Goal: Information Seeking & Learning: Learn about a topic

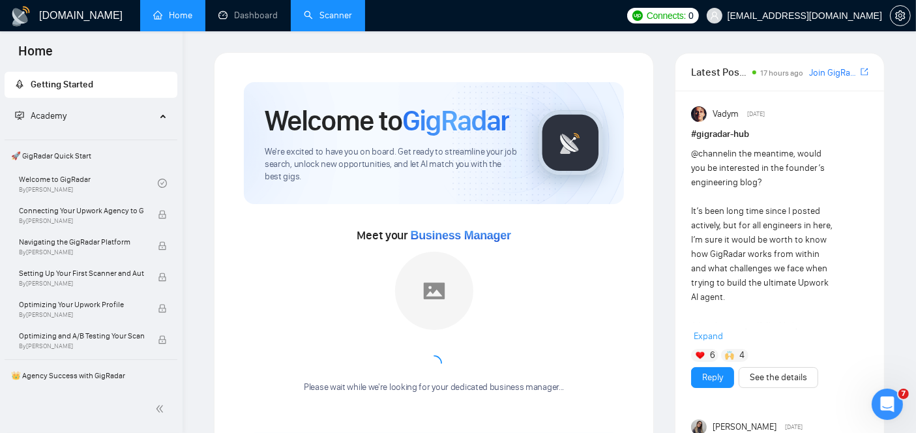
click at [327, 21] on link "Scanner" at bounding box center [328, 15] width 48 height 11
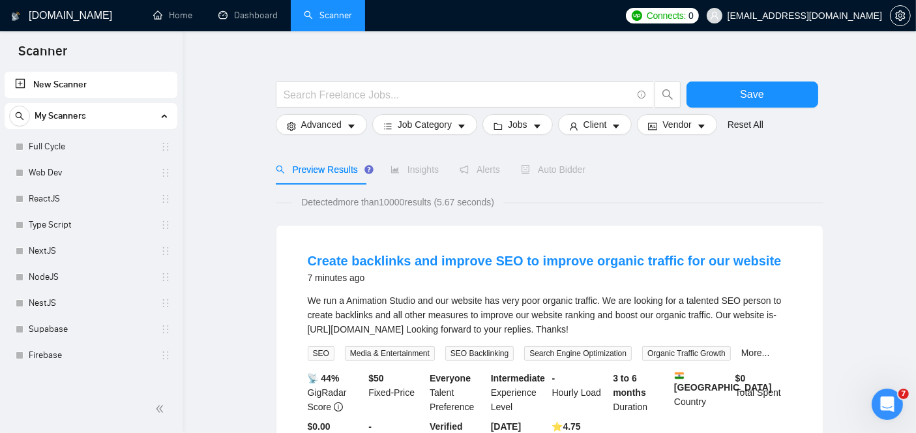
scroll to position [22, 0]
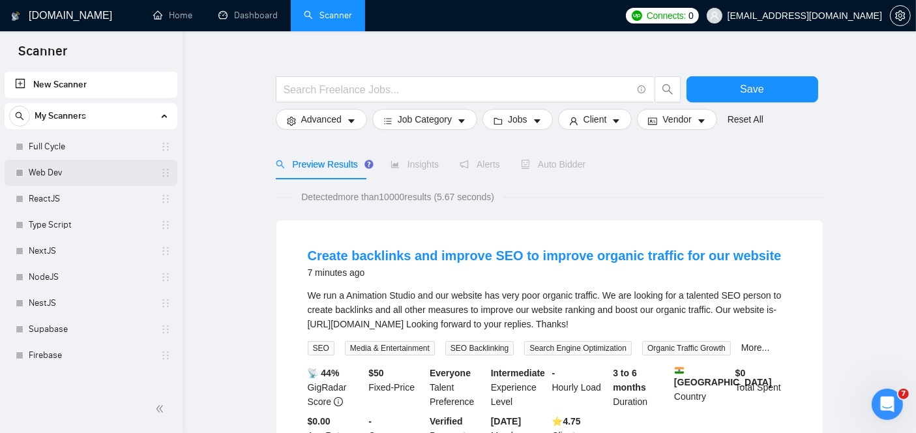
click at [40, 172] on link "Web Dev" at bounding box center [91, 173] width 124 height 26
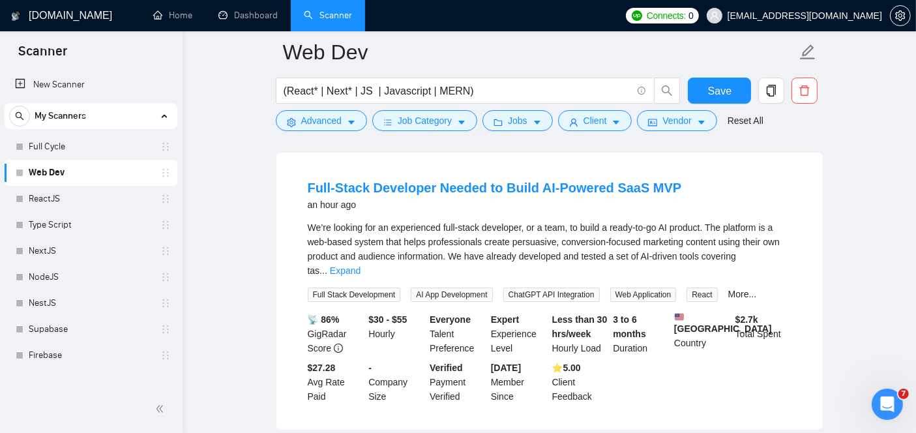
scroll to position [121, 0]
click at [361, 265] on link "Expand" at bounding box center [345, 270] width 31 height 10
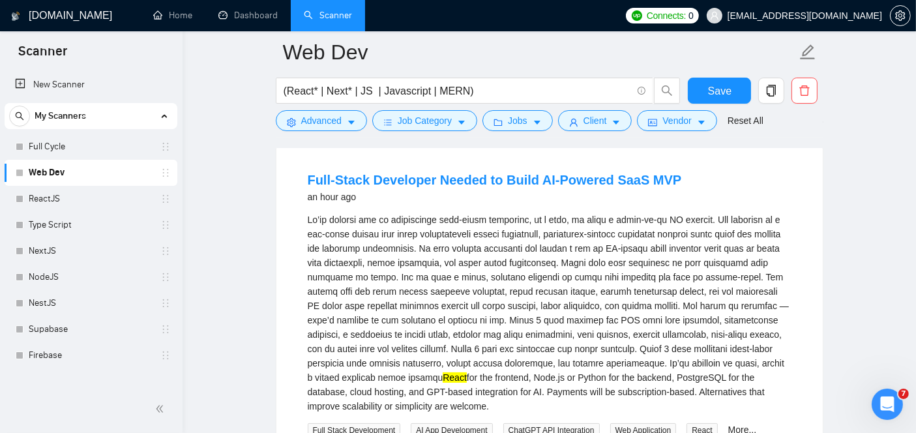
scroll to position [126, 0]
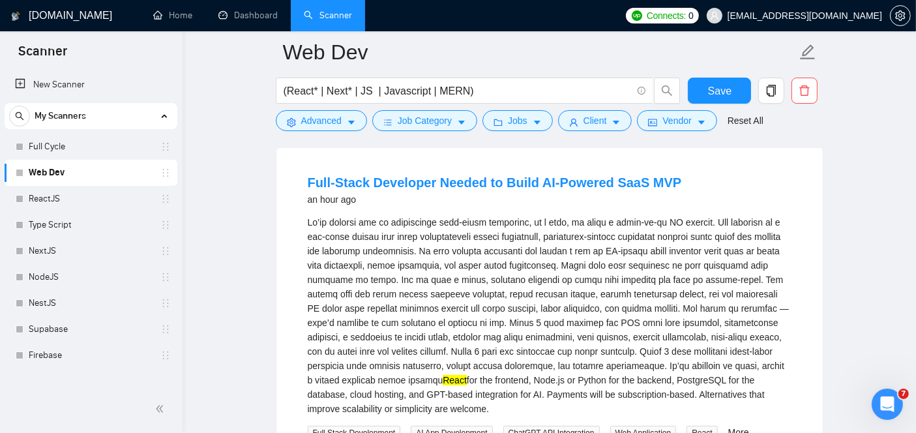
drag, startPoint x: 307, startPoint y: 217, endPoint x: 474, endPoint y: 412, distance: 256.7
click at [474, 412] on div "React for the frontend, Node.js or Python for the backend, PostgreSQL for the d…" at bounding box center [550, 315] width 484 height 201
copy div "Lo’ip dolorsi ame co adipiscinge sedd-eiusm temporinc, ut l etdo, ma aliqu e ad…"
click at [470, 179] on link "Full-Stack Developer Needed to Build AI-Powered SaaS MVP" at bounding box center [495, 182] width 374 height 14
click at [398, 187] on link "Full-Stack Developer Needed to Build AI-Powered SaaS MVP" at bounding box center [495, 182] width 374 height 14
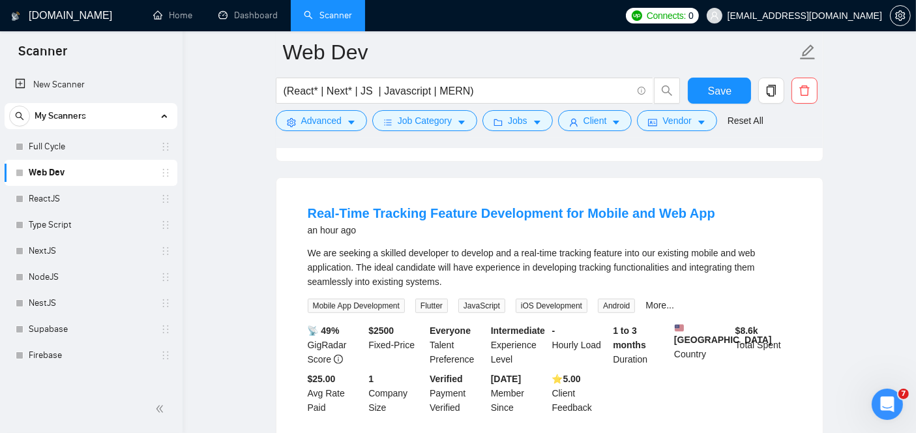
scroll to position [533, 0]
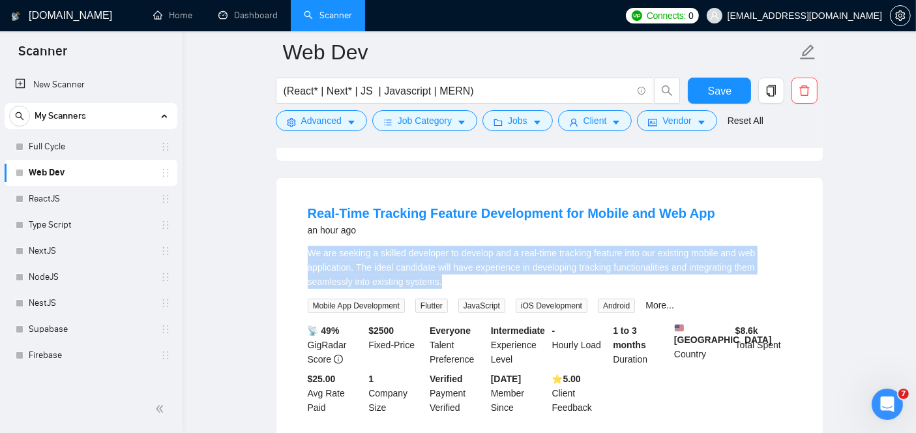
drag, startPoint x: 441, startPoint y: 284, endPoint x: 310, endPoint y: 256, distance: 134.0
click at [310, 256] on div "We are seeking a skilled developer to develop and a real-time tracking feature …" at bounding box center [550, 267] width 484 height 43
copy div "We are seeking a skilled developer to develop and a real-time tracking feature …"
click at [396, 220] on link "Real-Time Tracking Feature Development for Mobile and Web App" at bounding box center [512, 213] width 408 height 14
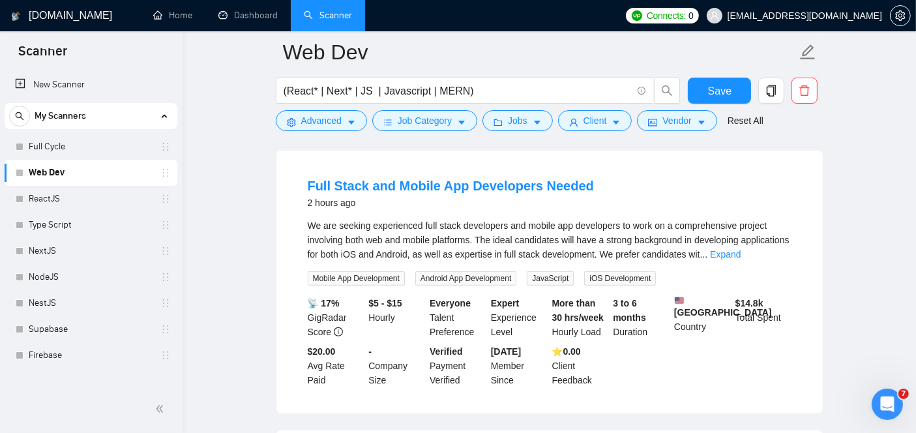
scroll to position [844, 0]
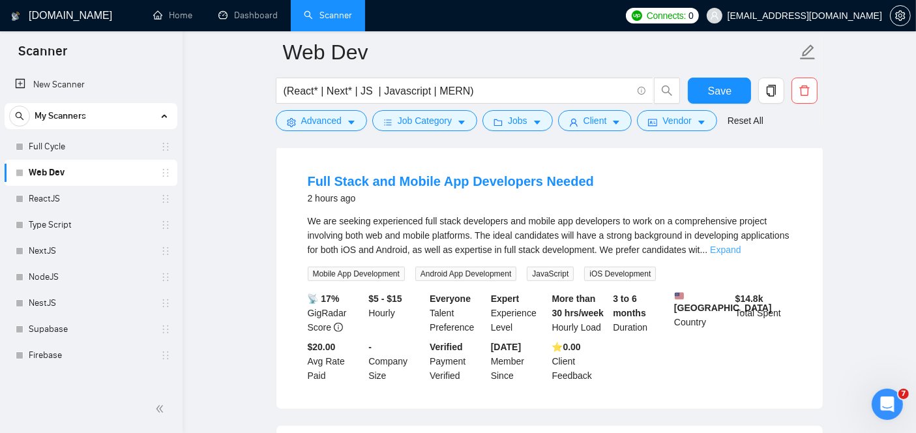
click at [741, 255] on link "Expand" at bounding box center [725, 250] width 31 height 10
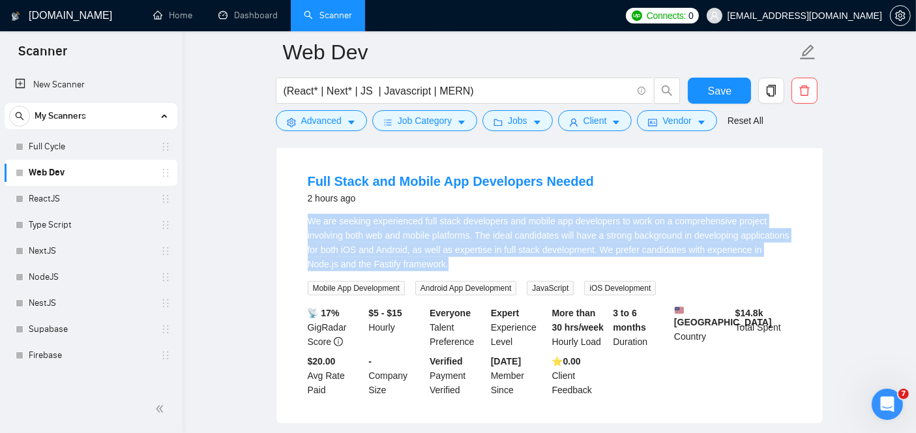
drag, startPoint x: 510, startPoint y: 278, endPoint x: 299, endPoint y: 230, distance: 216.1
click at [299, 230] on li "Full Stack and Mobile App Developers Needed 2 hours ago We are seeking experien…" at bounding box center [549, 285] width 515 height 246
copy div "We are seeking experienced full stack developers and mobile app developers to w…"
click at [493, 188] on link "Full Stack and Mobile App Developers Needed" at bounding box center [451, 181] width 286 height 14
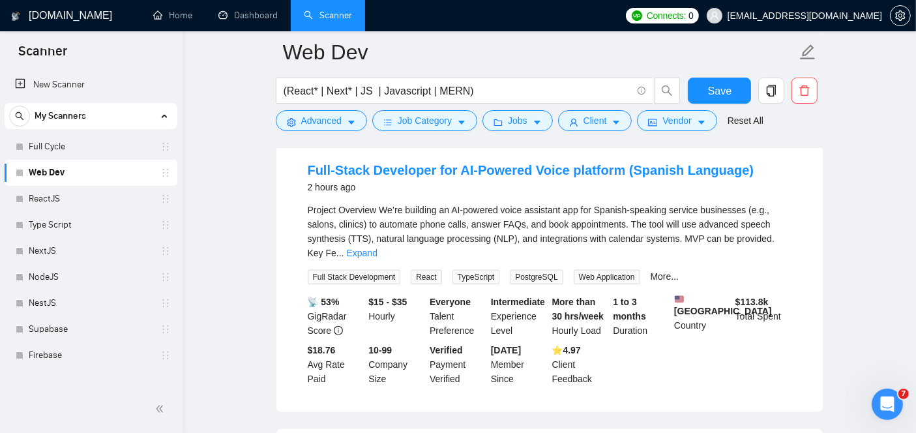
scroll to position [1151, 0]
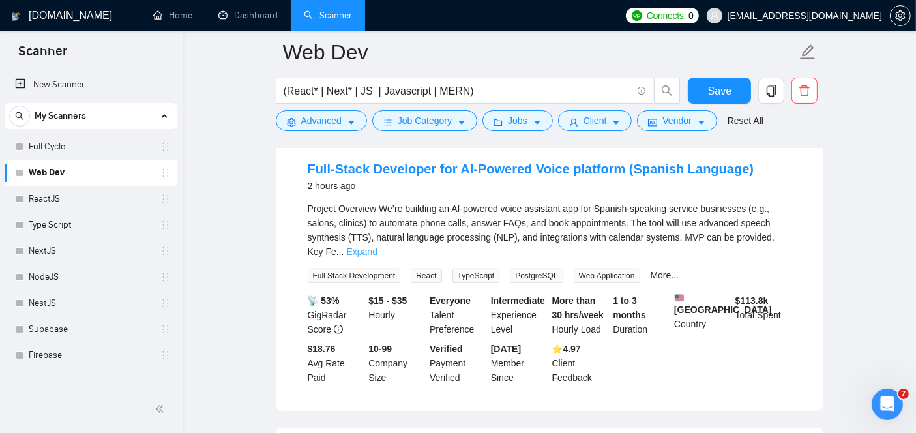
click at [378, 248] on link "Expand" at bounding box center [362, 251] width 31 height 10
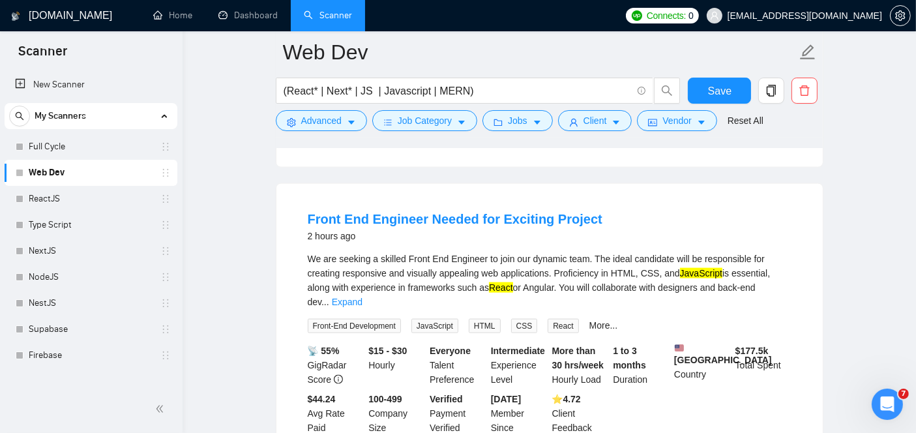
scroll to position [1688, 0]
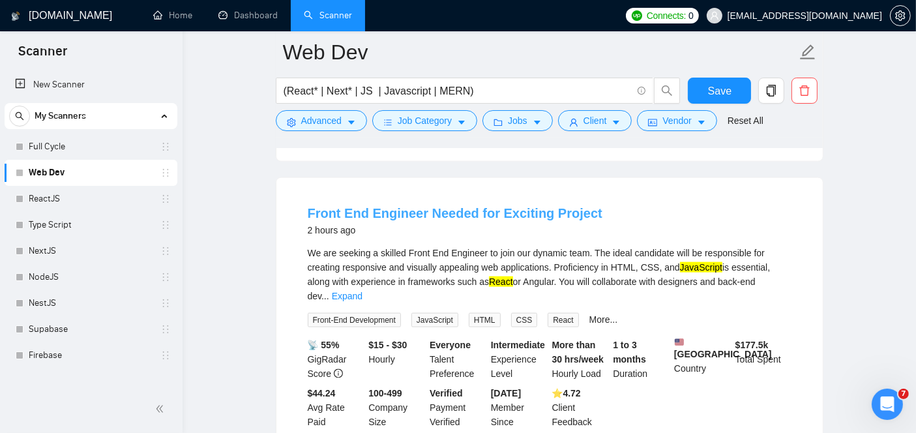
click at [501, 218] on link "Front End Engineer Needed for Exciting Project" at bounding box center [455, 213] width 295 height 14
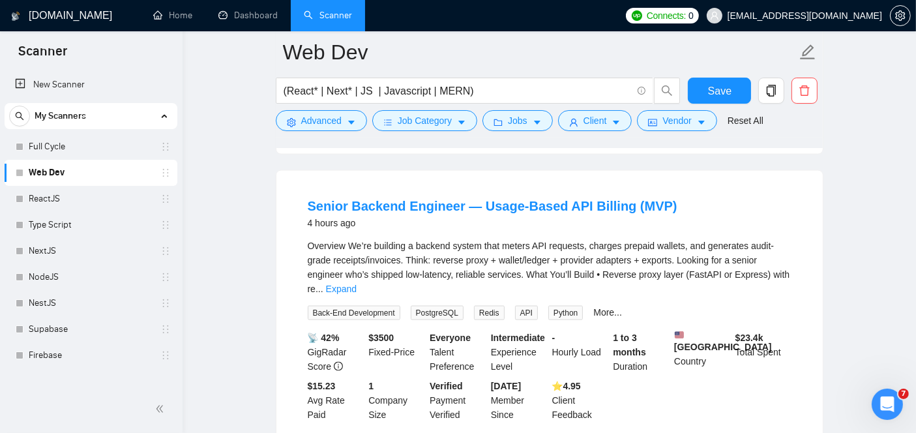
scroll to position [1990, 0]
click at [357, 283] on link "Expand" at bounding box center [341, 288] width 31 height 10
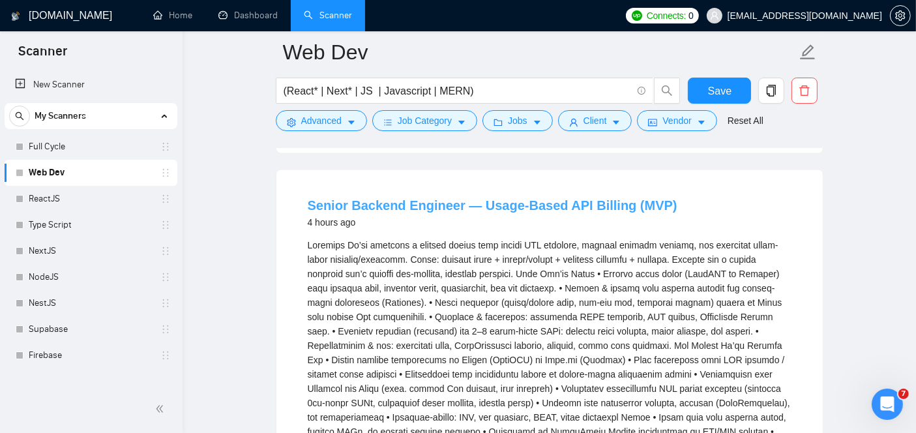
click at [516, 202] on link "Senior Backend Engineer — Usage-Based API Billing (MVP)" at bounding box center [493, 205] width 370 height 14
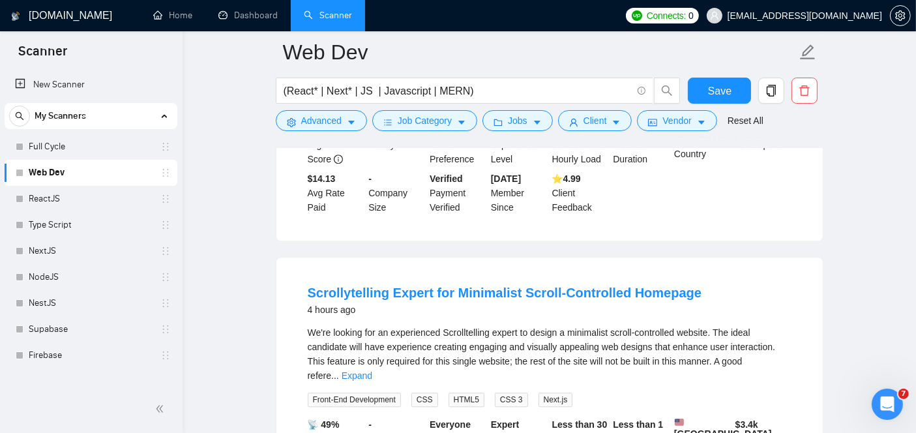
scroll to position [3045, 0]
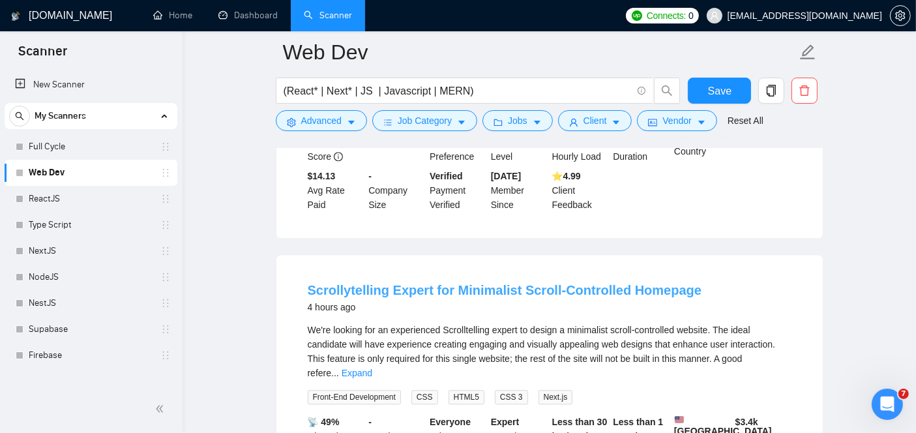
click at [381, 283] on link "Scrollytelling Expert for Minimalist Scroll-Controlled Homepage" at bounding box center [505, 290] width 395 height 14
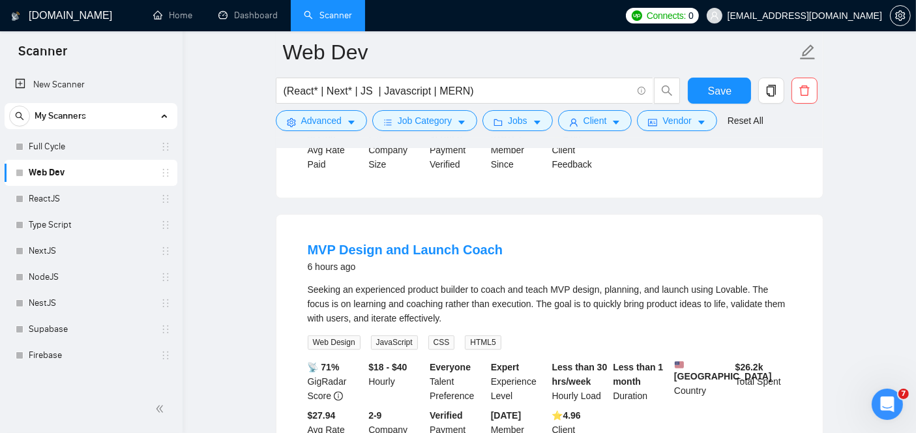
scroll to position [3381, 0]
click at [403, 241] on link "MVP Design and Launch Coach" at bounding box center [406, 248] width 196 height 14
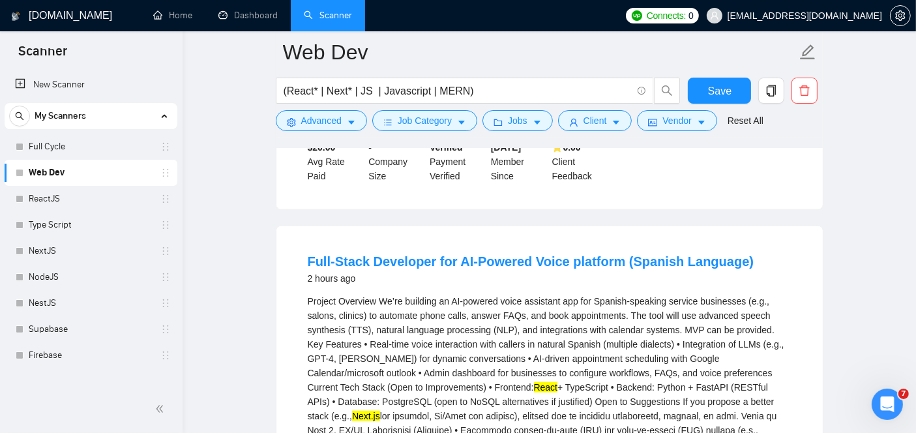
scroll to position [1046, 0]
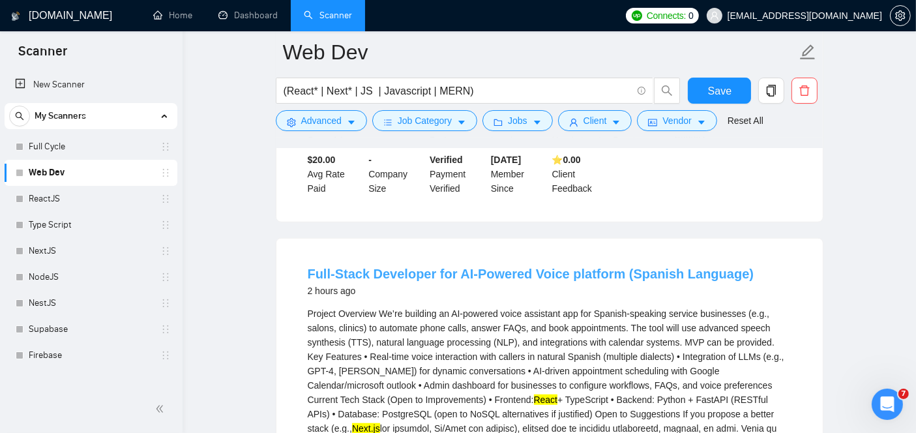
click at [445, 281] on link "Full-Stack Developer for AI-Powered Voice platform (Spanish Language)" at bounding box center [531, 274] width 447 height 14
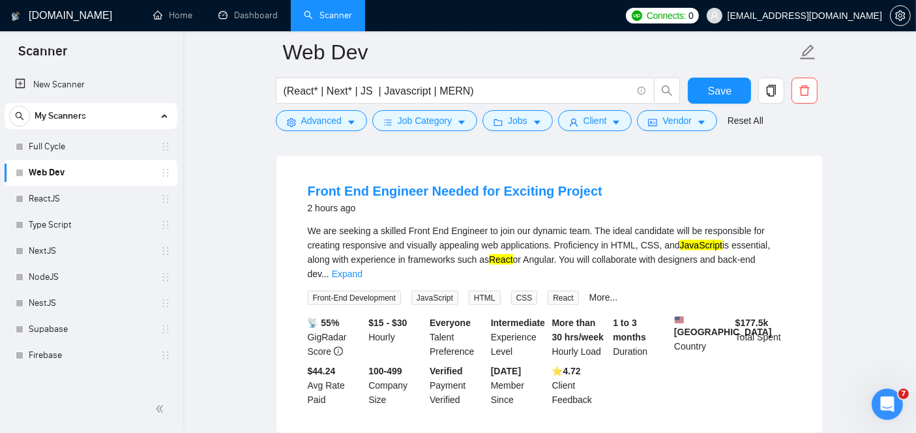
scroll to position [1718, 0]
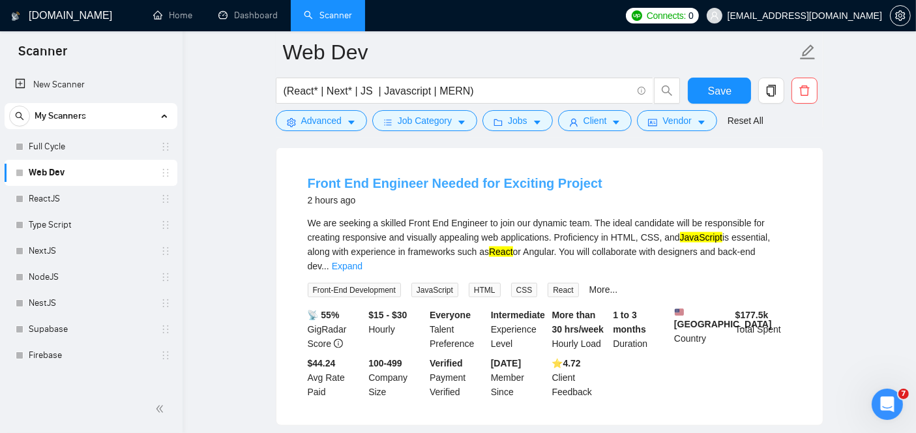
click at [460, 183] on link "Front End Engineer Needed for Exciting Project" at bounding box center [455, 183] width 295 height 14
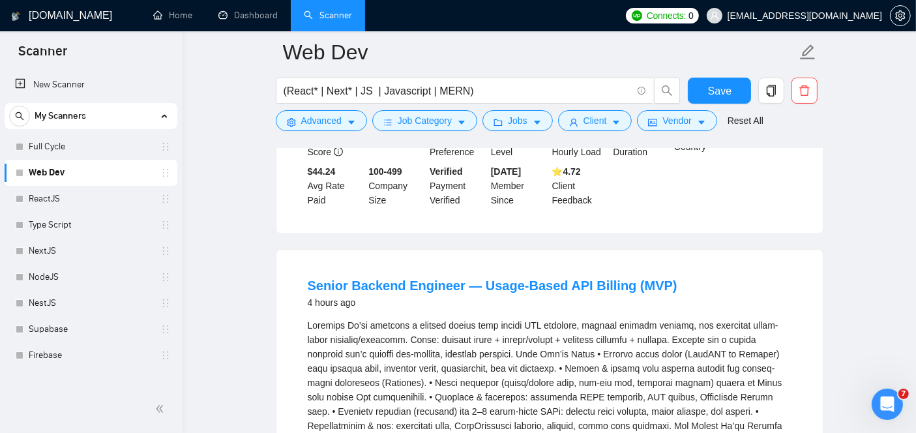
scroll to position [1928, 0]
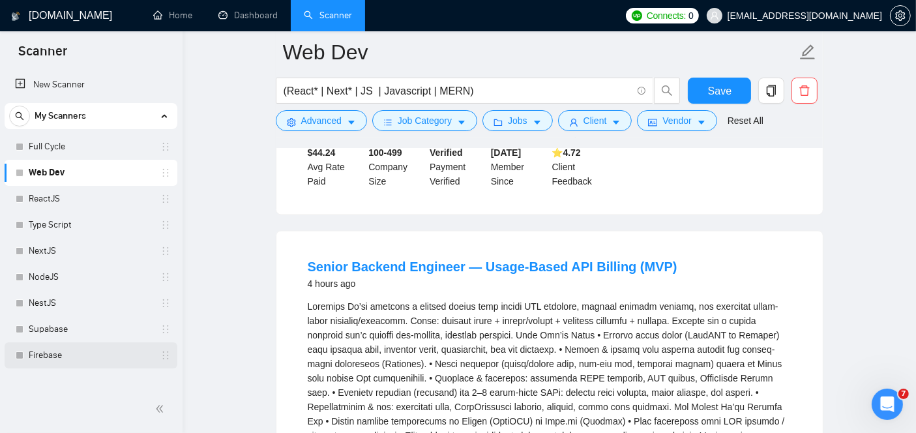
click at [55, 348] on link "Firebase" at bounding box center [91, 355] width 124 height 26
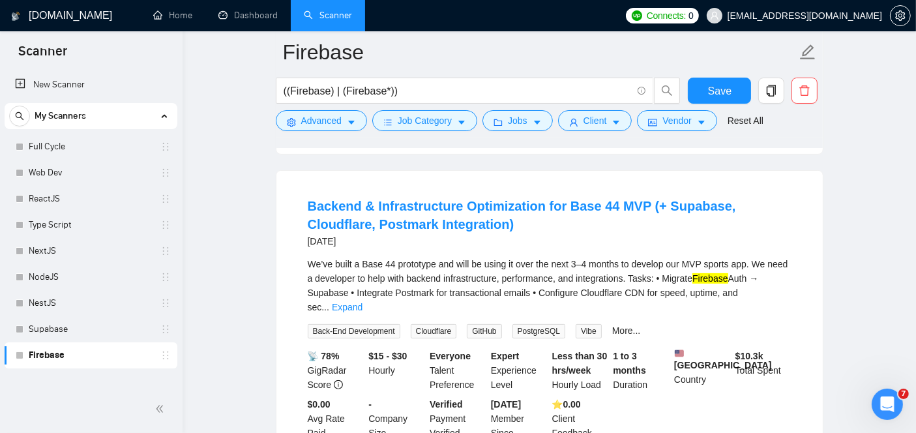
scroll to position [357, 0]
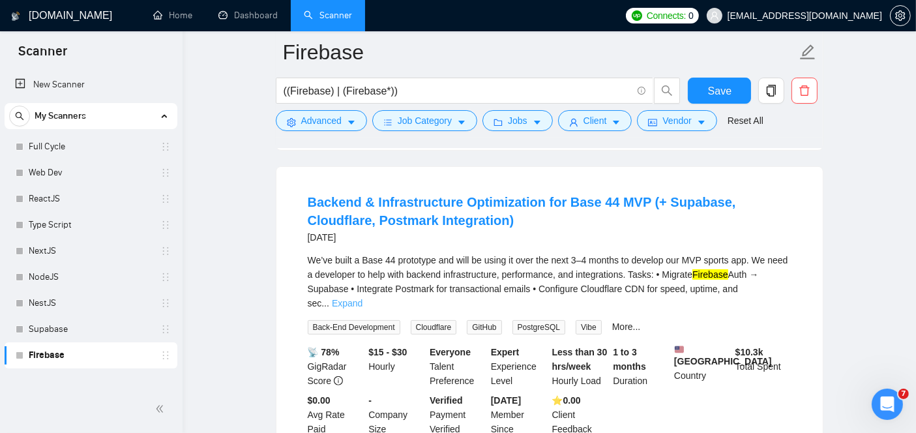
click at [363, 298] on link "Expand" at bounding box center [347, 303] width 31 height 10
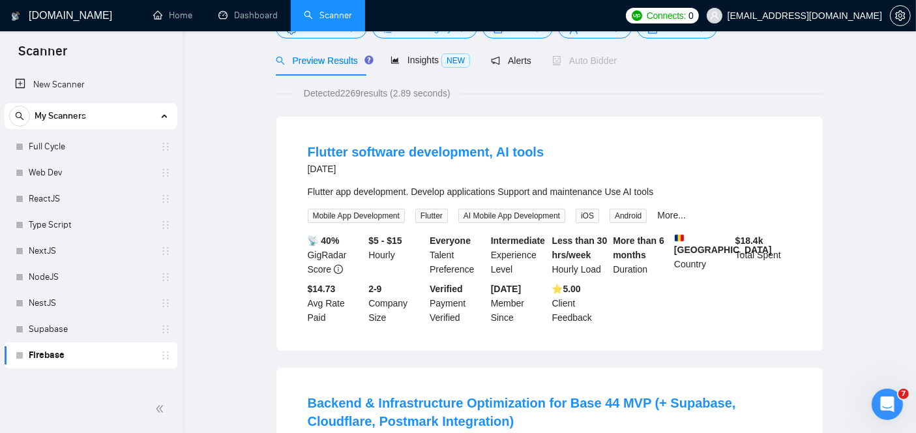
scroll to position [0, 0]
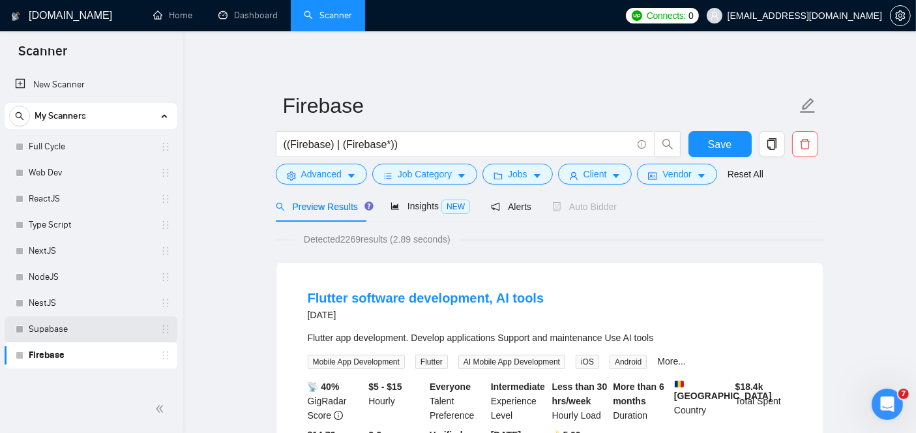
click at [25, 325] on div "Supabase" at bounding box center [93, 329] width 155 height 26
click at [74, 327] on link "Supabase" at bounding box center [91, 329] width 124 height 26
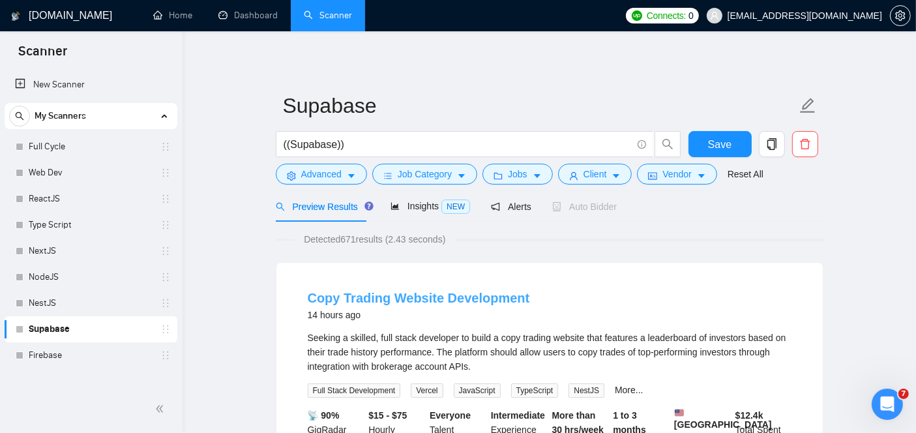
click at [442, 293] on link "Copy Trading Website Development" at bounding box center [419, 298] width 222 height 14
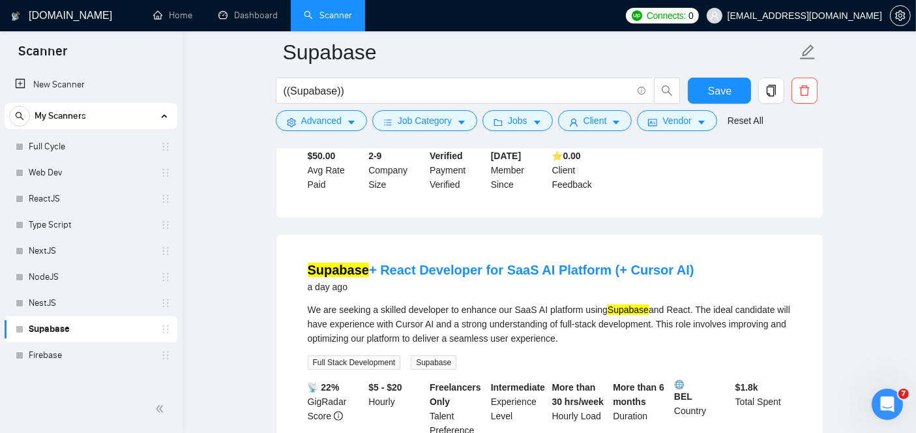
scroll to position [324, 0]
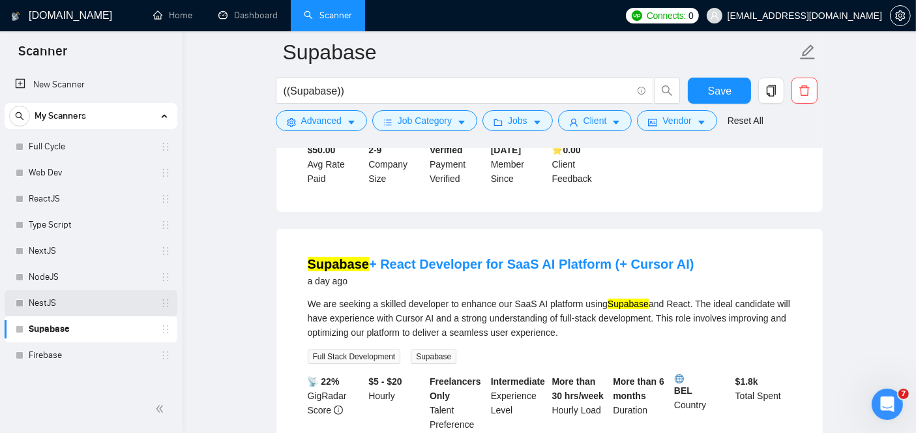
click at [80, 302] on link "NestJS" at bounding box center [91, 303] width 124 height 26
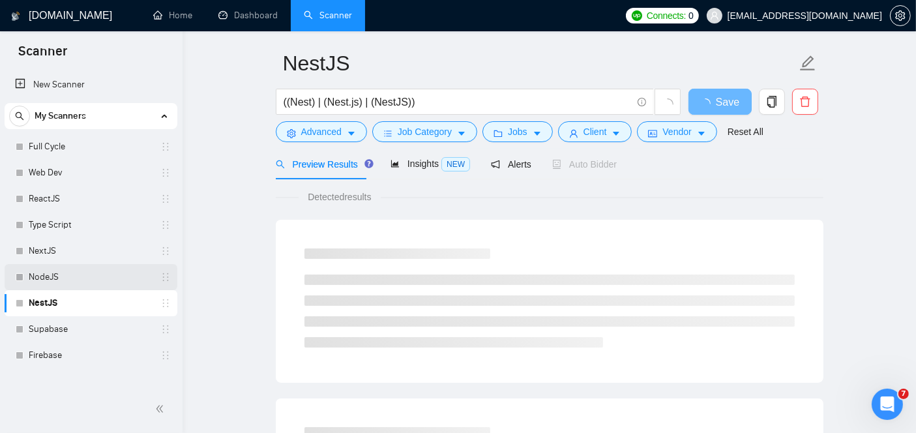
click at [93, 277] on link "NodeJS" at bounding box center [91, 277] width 124 height 26
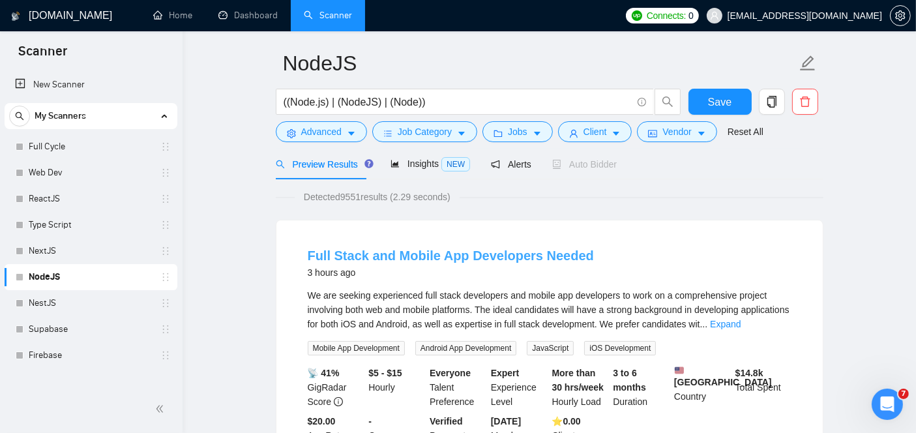
click at [380, 254] on link "Full Stack and Mobile App Developers Needed" at bounding box center [451, 255] width 286 height 14
click at [449, 251] on link "Full Stack and Mobile App Developers Needed" at bounding box center [451, 255] width 286 height 14
click at [82, 243] on link "NextJS" at bounding box center [91, 251] width 124 height 26
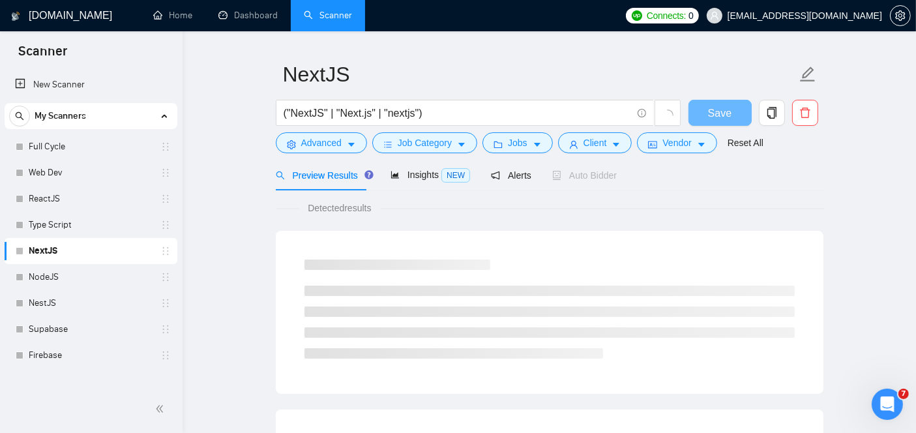
scroll to position [42, 0]
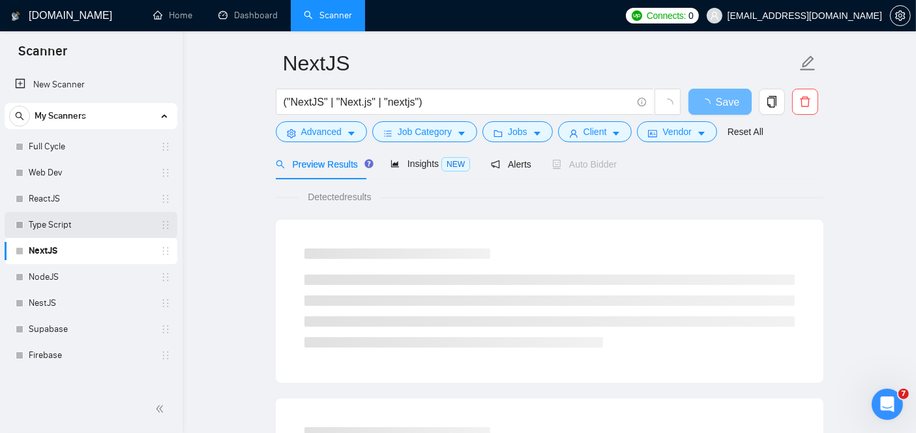
click at [101, 222] on link "Type Script" at bounding box center [91, 225] width 124 height 26
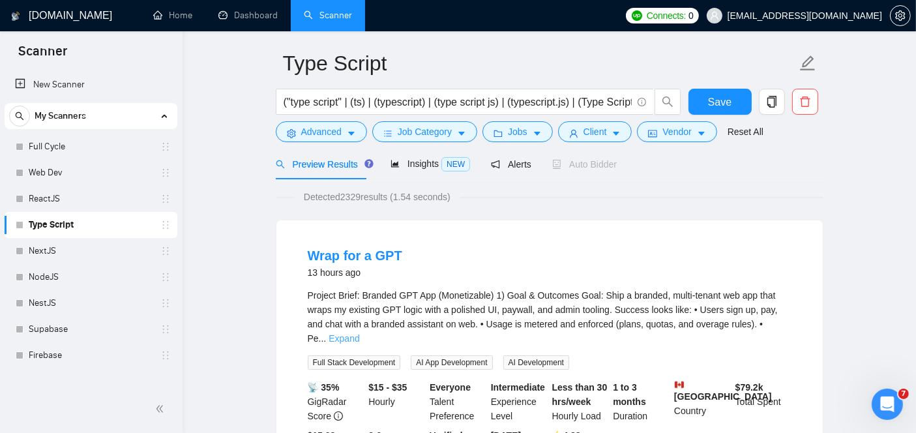
click at [359, 333] on link "Expand" at bounding box center [344, 338] width 31 height 10
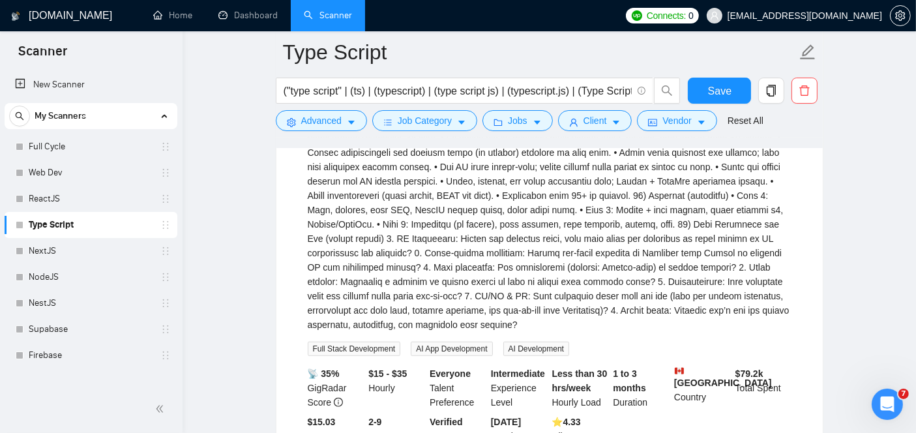
scroll to position [841, 0]
click at [55, 205] on link "ReactJS" at bounding box center [91, 199] width 124 height 26
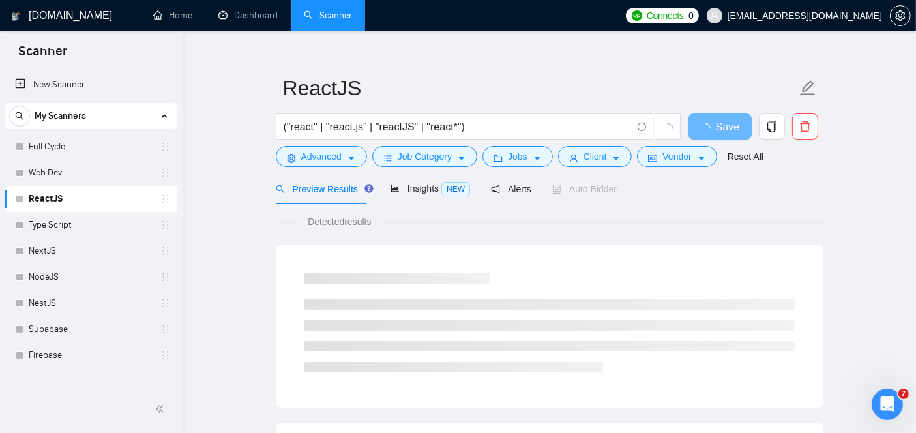
scroll to position [16, 0]
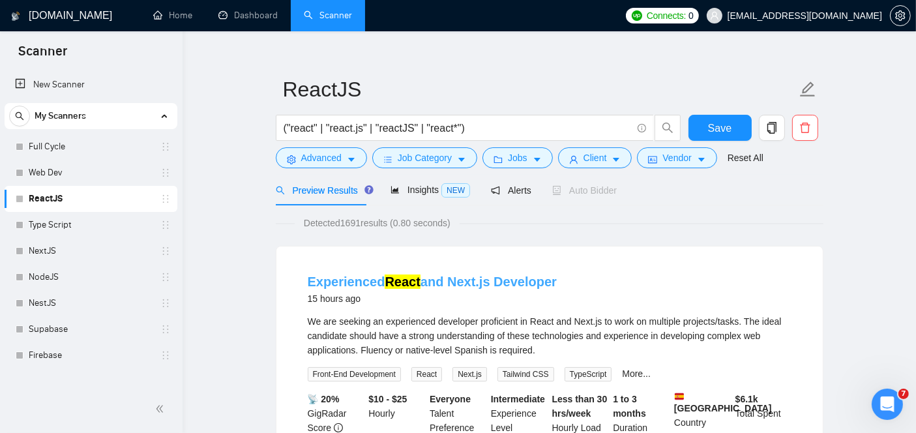
click at [440, 280] on link "Experienced React and Next.js Developer" at bounding box center [432, 282] width 249 height 14
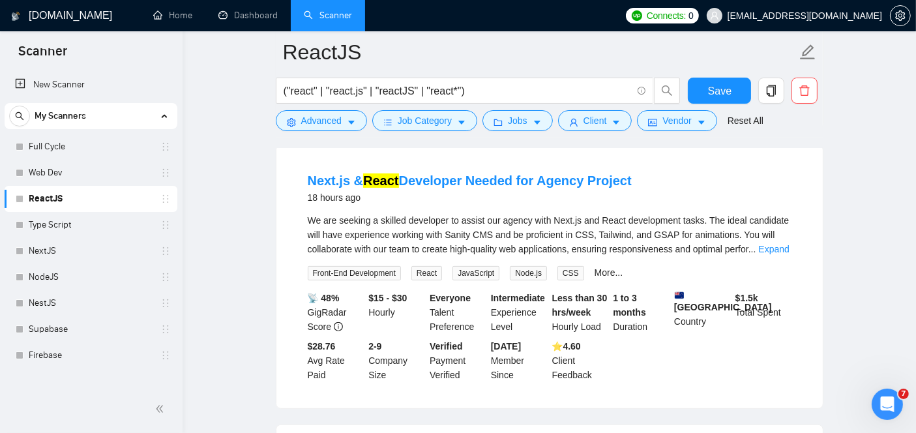
scroll to position [408, 0]
click at [398, 176] on link "Next.js & React Developer Needed for Agency Project" at bounding box center [470, 180] width 324 height 14
click at [119, 170] on link "Web Dev" at bounding box center [91, 173] width 124 height 26
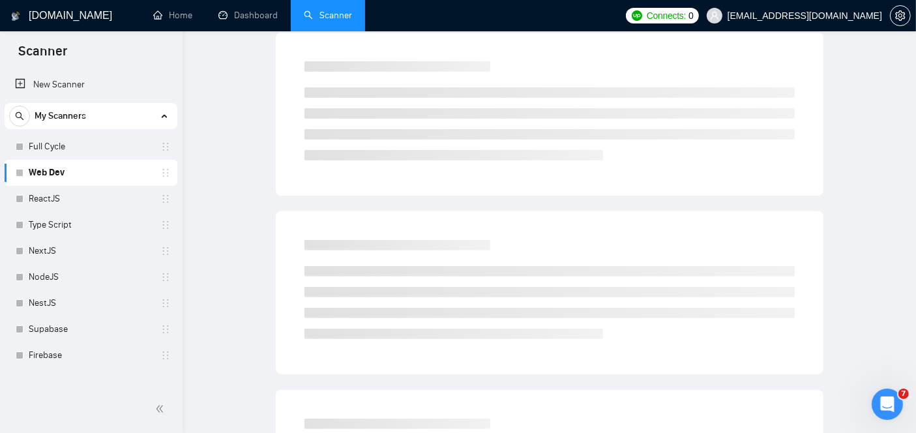
scroll to position [42, 0]
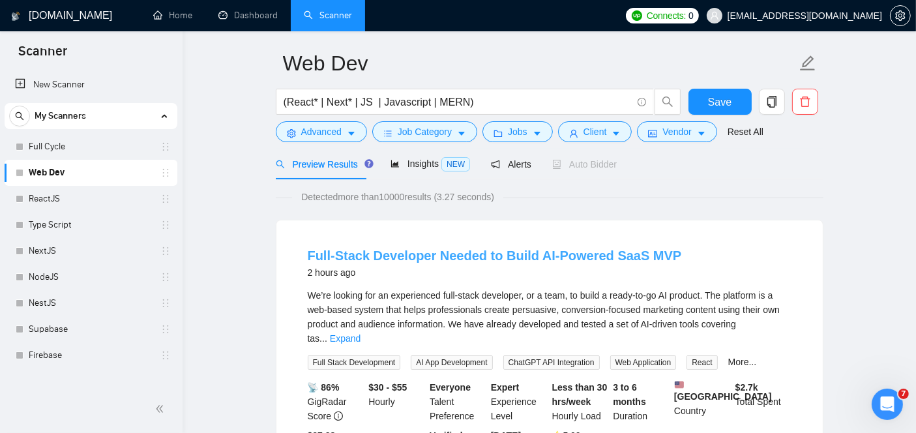
click at [417, 248] on link "Full-Stack Developer Needed to Build AI-Powered SaaS MVP" at bounding box center [495, 255] width 374 height 14
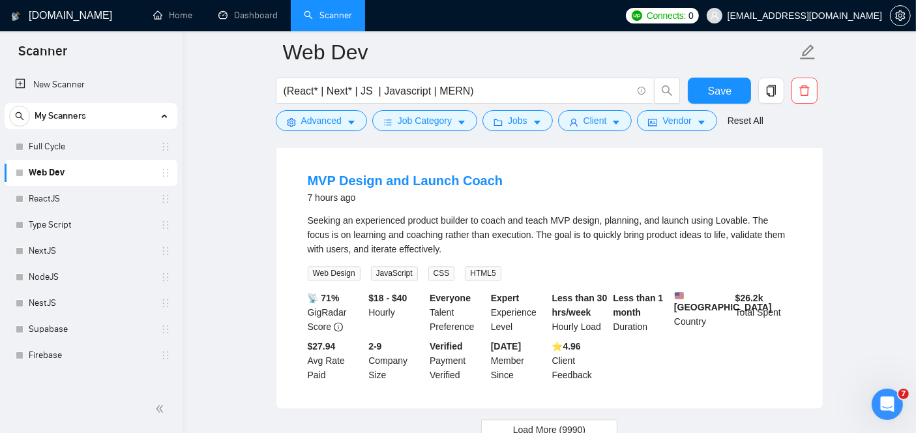
scroll to position [2816, 0]
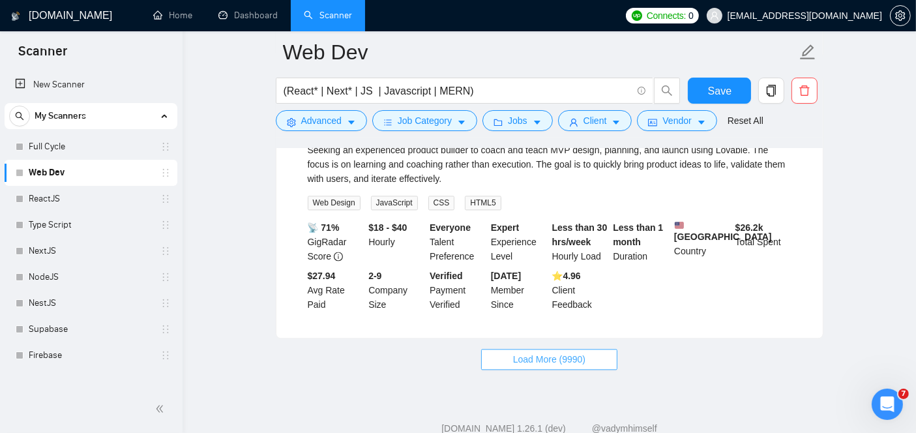
click at [537, 352] on span "Load More (9990)" at bounding box center [549, 359] width 72 height 14
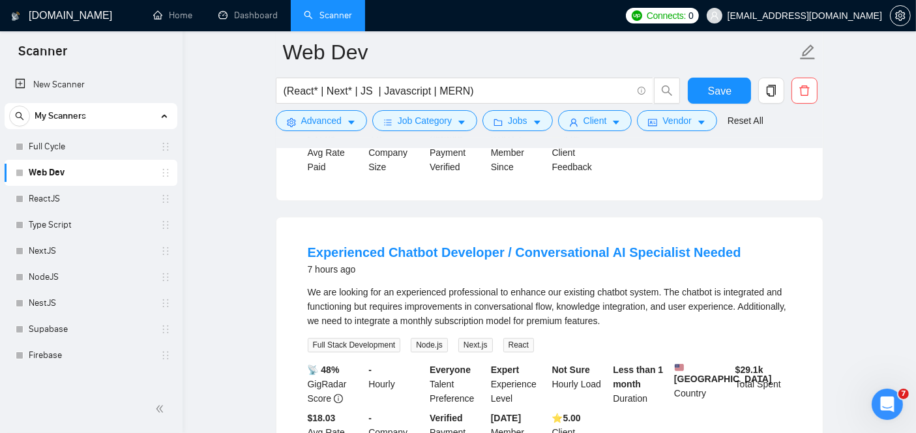
scroll to position [2962, 0]
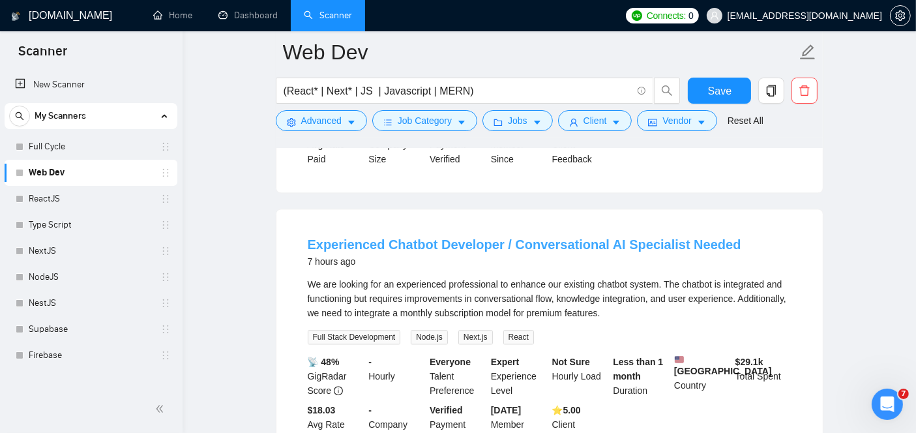
click at [499, 237] on link "Experienced Chatbot Developer / Conversational AI Specialist Needed" at bounding box center [525, 244] width 434 height 14
